Goal: Task Accomplishment & Management: Manage account settings

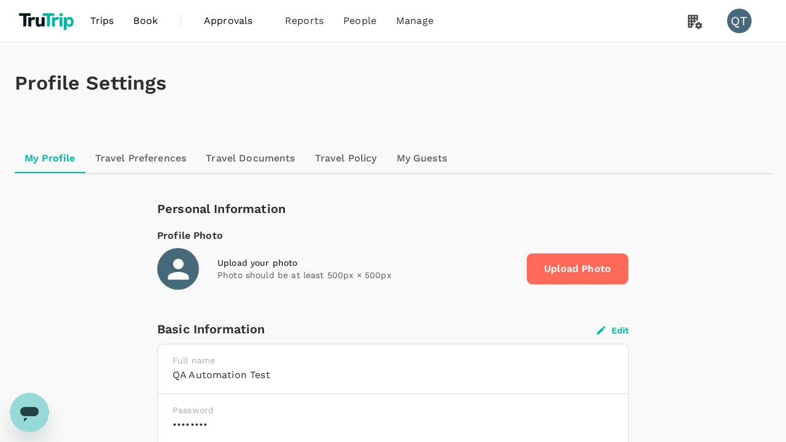
click at [613, 330] on button "Edit" at bounding box center [613, 330] width 32 height 11
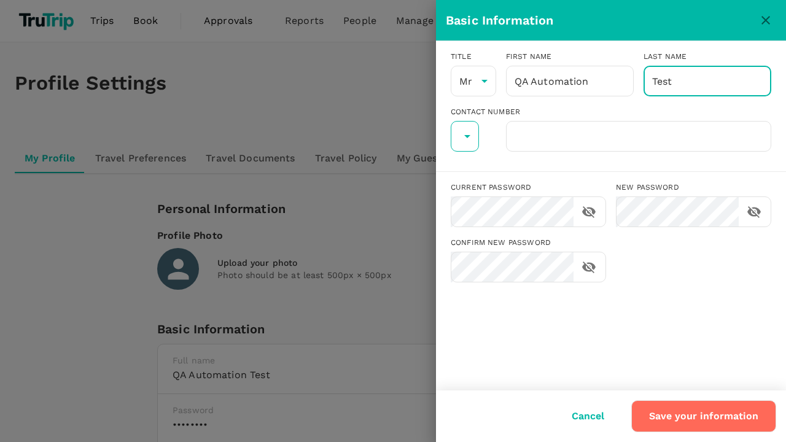
type input "Test"
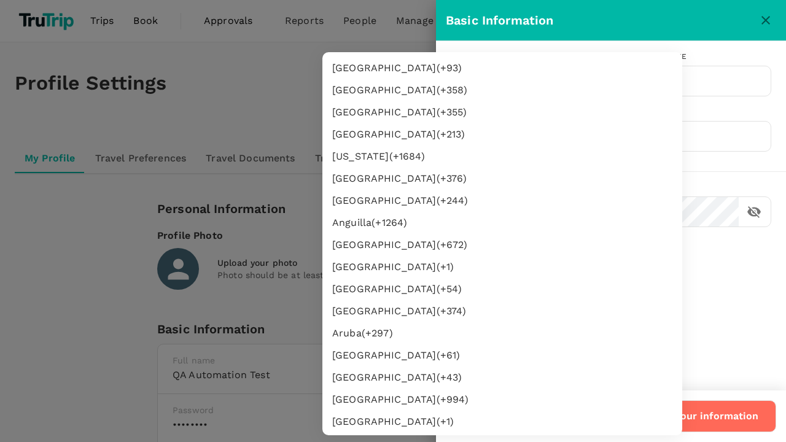
type input "62"
type input "8888888888"
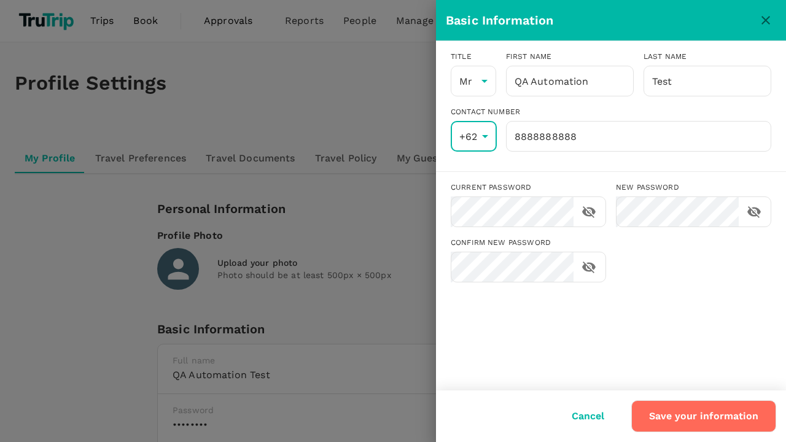
scroll to position [2261, 0]
click at [638, 136] on input "8888888888" at bounding box center [638, 136] width 265 height 31
click at [705, 417] on button "Save your information" at bounding box center [704, 417] width 145 height 32
